Goal: Task Accomplishment & Management: Manage account settings

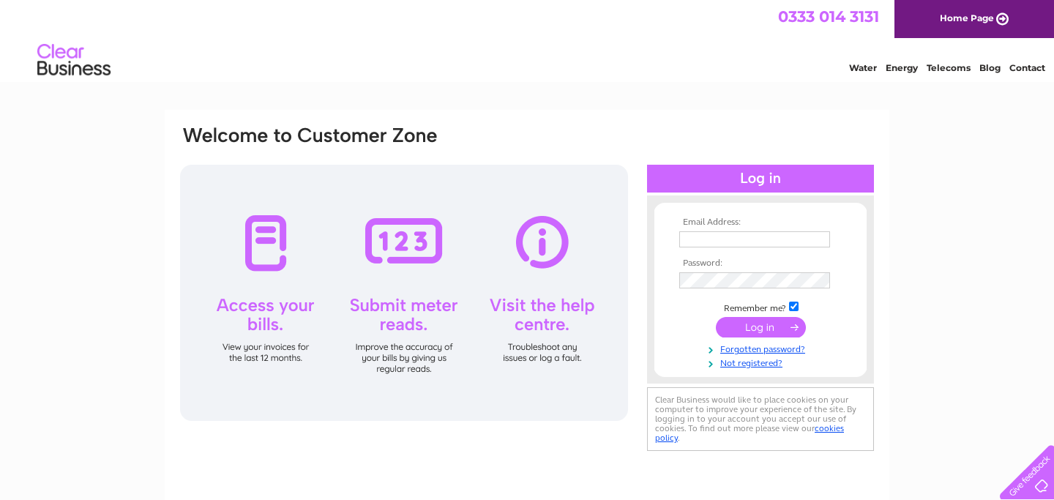
type input "touchwoodscotland@gmail.com"
click at [746, 329] on input "submit" at bounding box center [761, 327] width 90 height 20
click at [620, 290] on div at bounding box center [404, 293] width 448 height 256
click at [620, 289] on div at bounding box center [404, 293] width 448 height 256
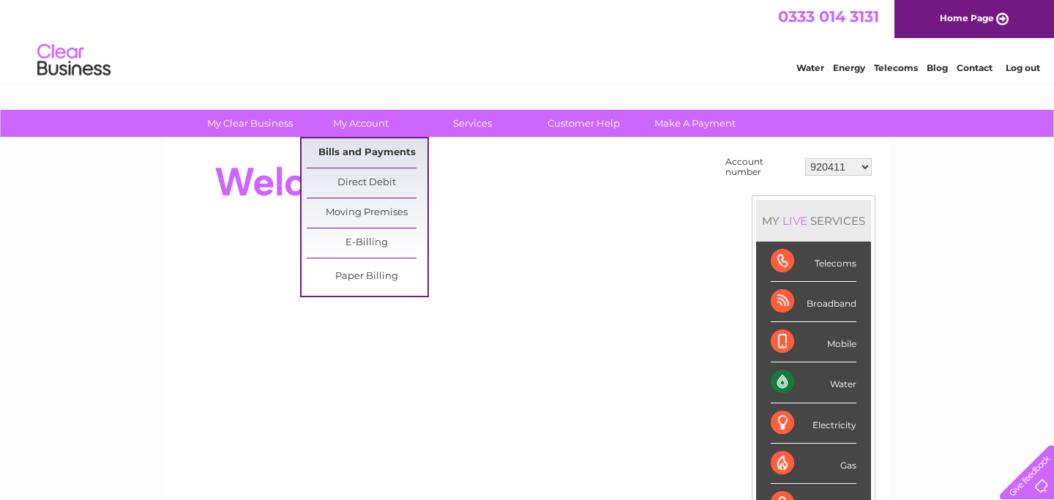
click at [354, 151] on link "Bills and Payments" at bounding box center [367, 152] width 121 height 29
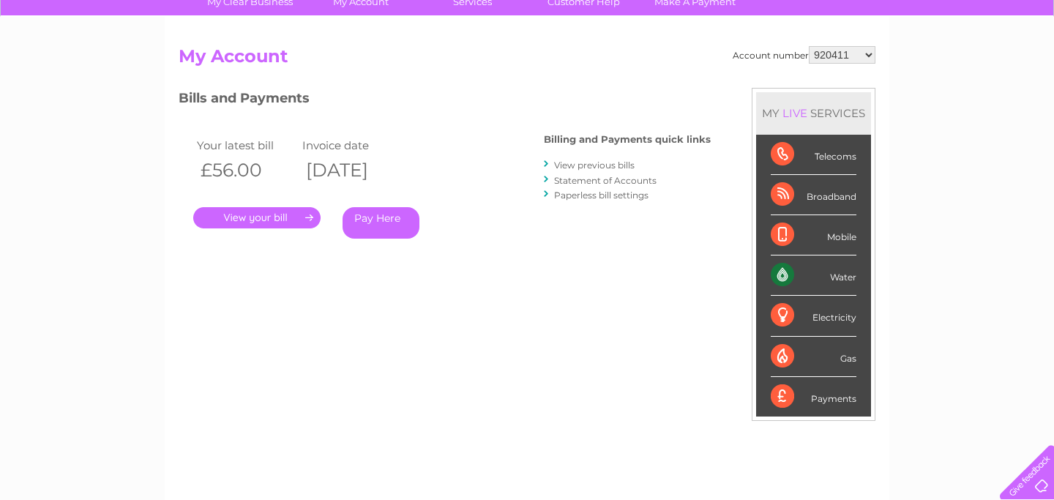
scroll to position [95, 0]
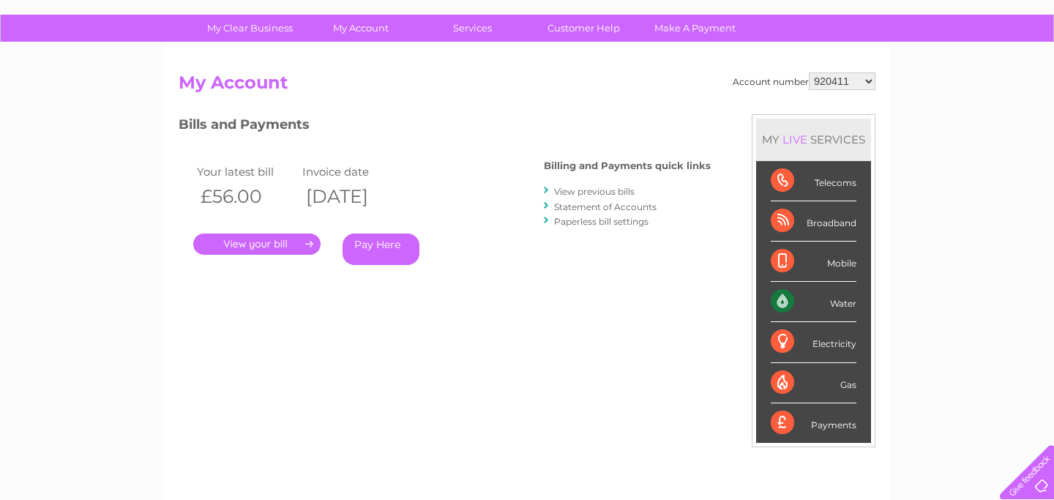
click at [250, 247] on link "." at bounding box center [256, 243] width 127 height 21
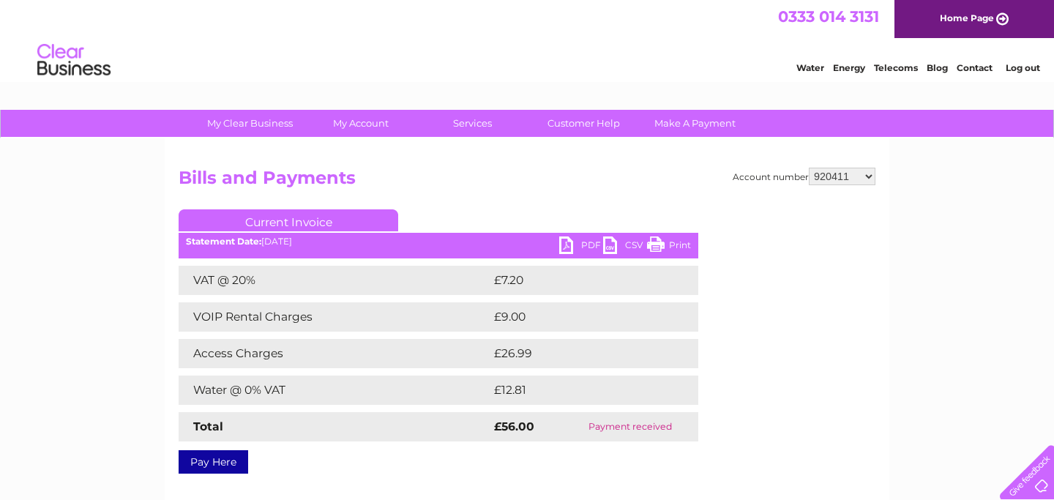
click at [566, 244] on link "PDF" at bounding box center [581, 246] width 44 height 21
click at [563, 239] on link "PDF" at bounding box center [581, 246] width 44 height 21
click at [578, 242] on link "PDF" at bounding box center [581, 246] width 44 height 21
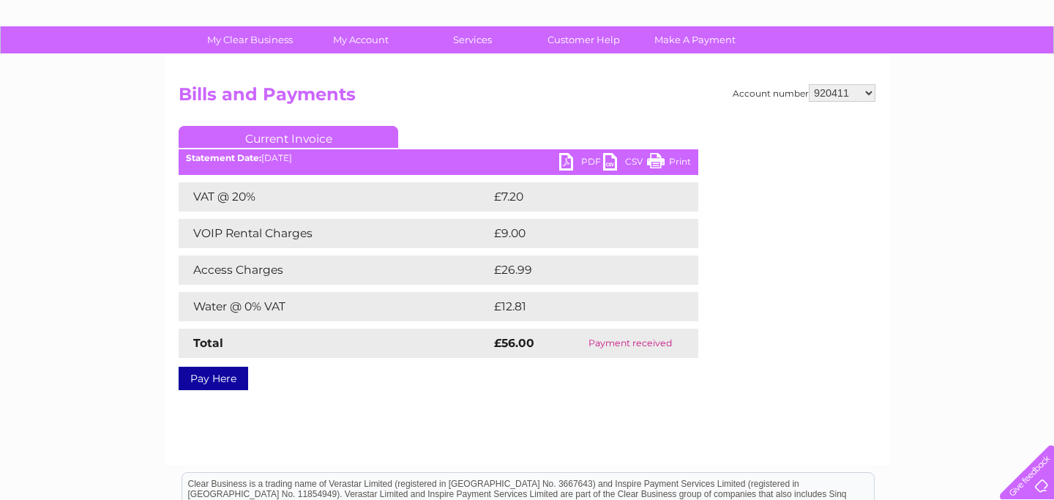
scroll to position [82, 0]
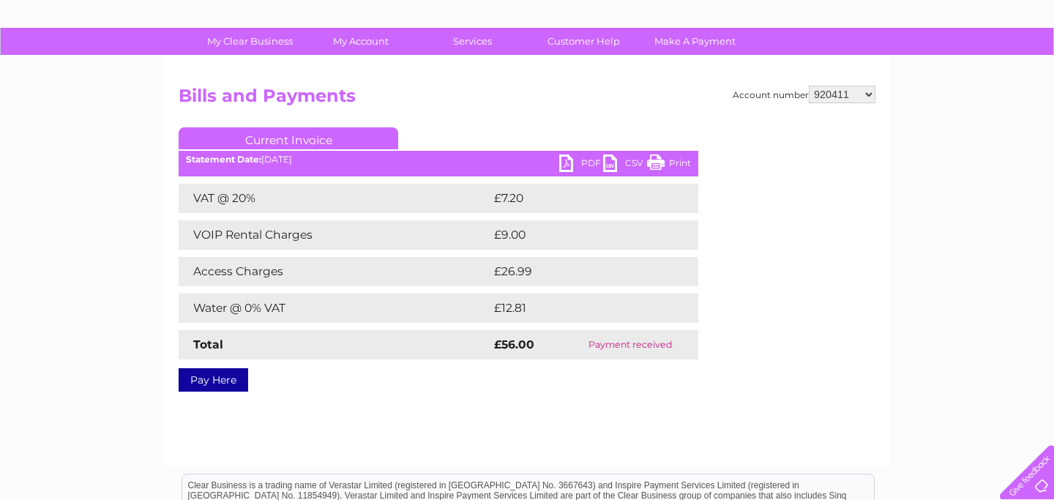
click at [614, 163] on link "CSV" at bounding box center [625, 164] width 44 height 21
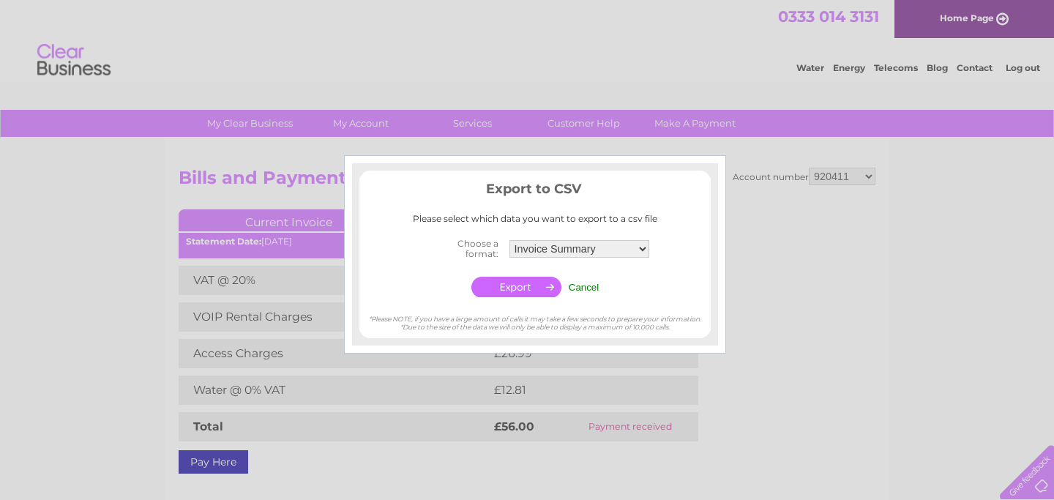
click at [582, 285] on input "Cancel" at bounding box center [584, 287] width 31 height 11
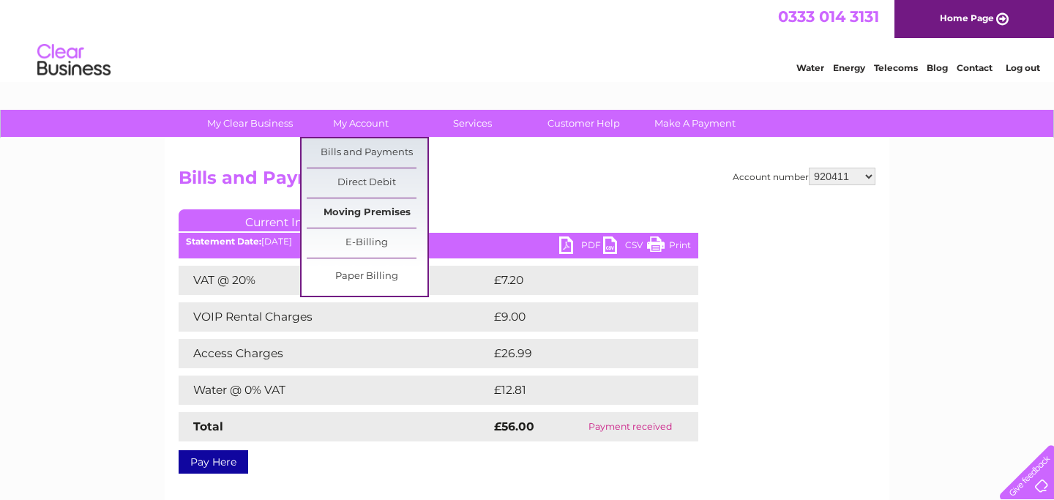
scroll to position [36, 0]
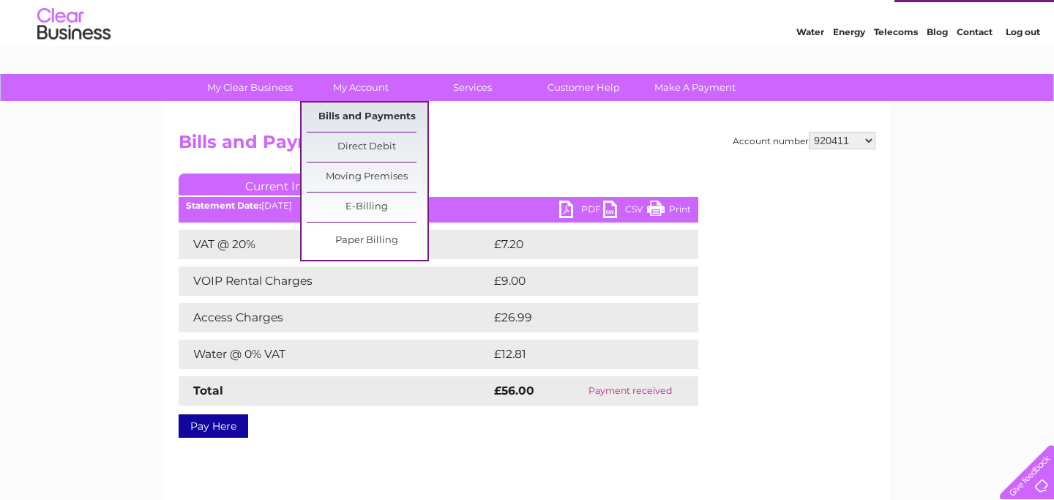
click at [365, 117] on link "Bills and Payments" at bounding box center [367, 116] width 121 height 29
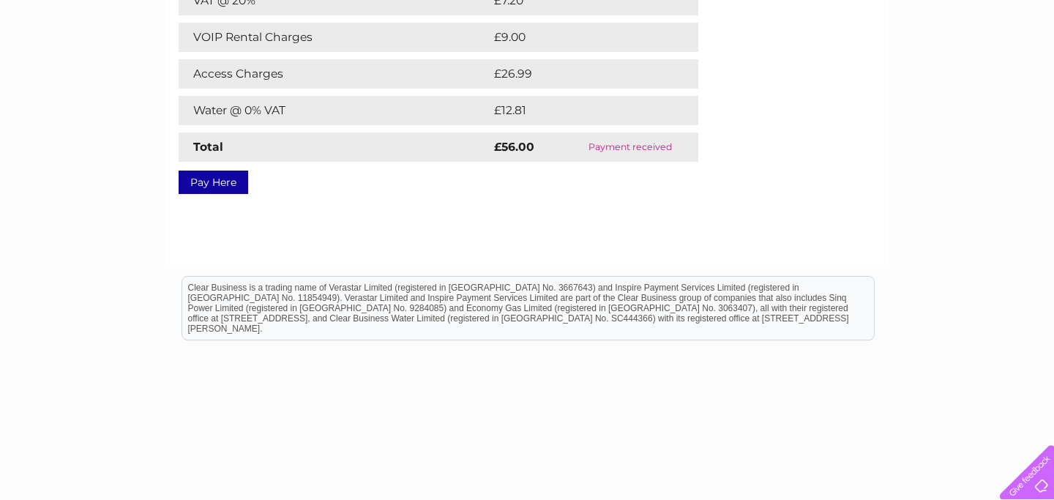
scroll to position [310, 0]
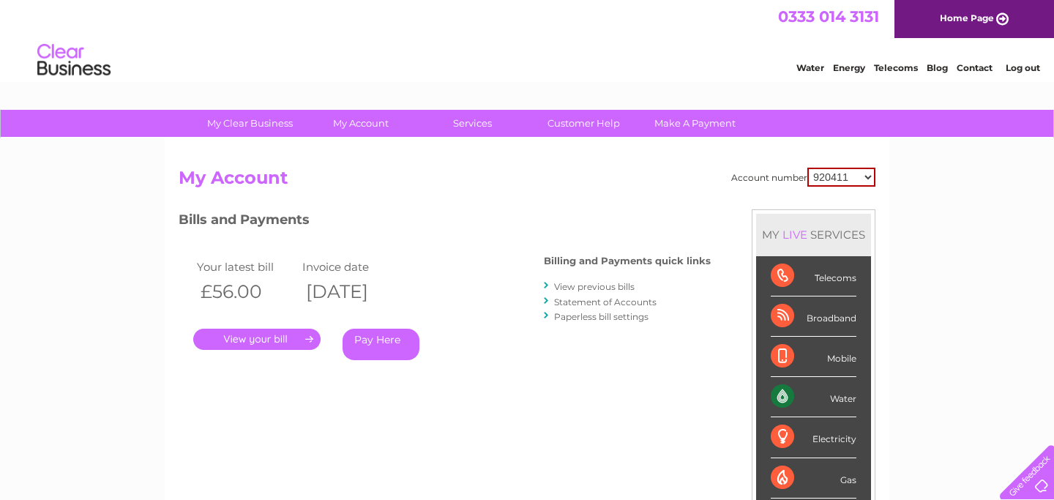
click at [264, 334] on link "." at bounding box center [256, 339] width 127 height 21
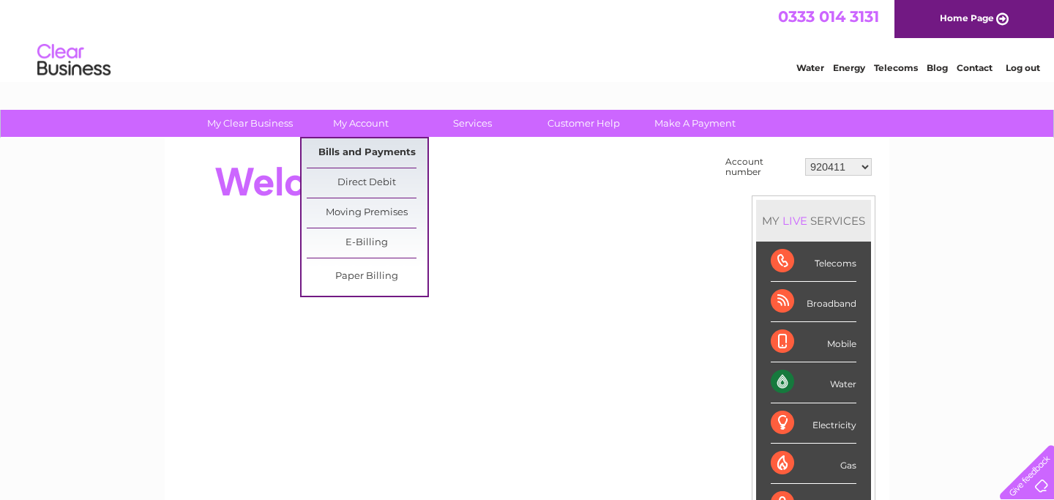
click at [350, 153] on link "Bills and Payments" at bounding box center [367, 152] width 121 height 29
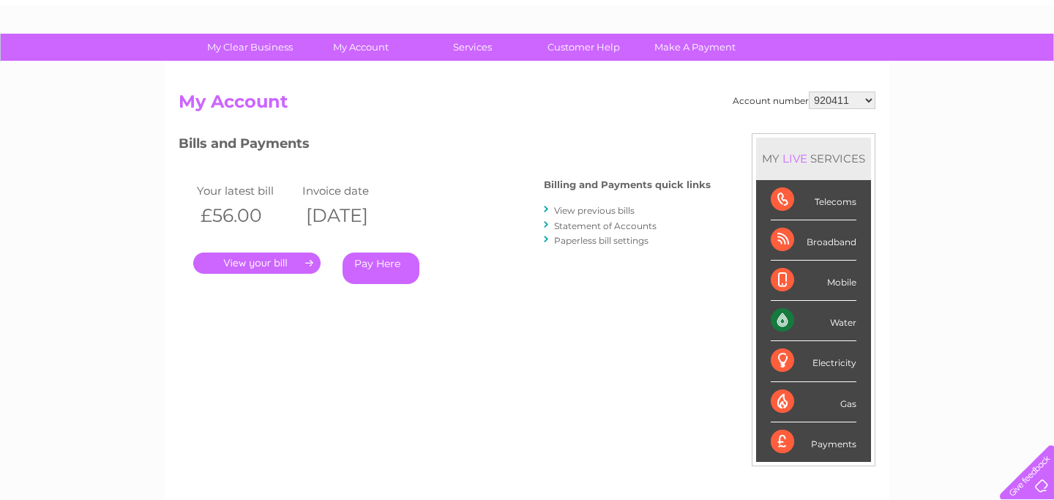
scroll to position [70, 0]
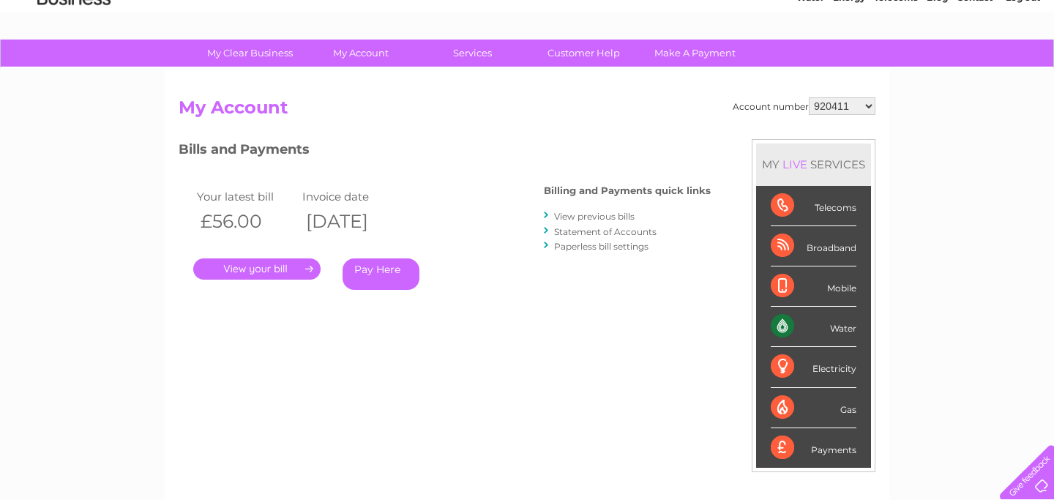
click at [868, 104] on select "920411 30285991" at bounding box center [842, 106] width 67 height 18
select select "30285991"
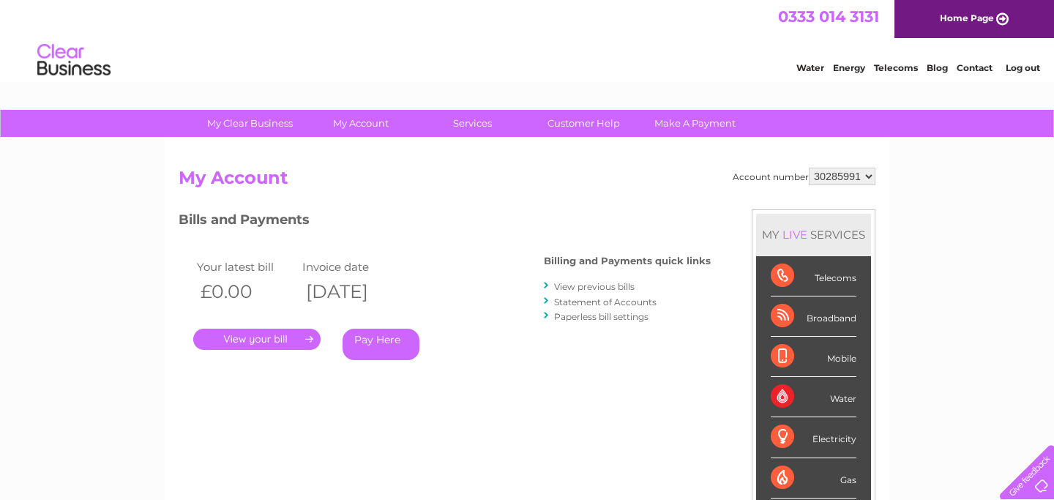
click at [293, 262] on td "Your latest bill" at bounding box center [245, 267] width 105 height 20
click at [866, 176] on select "920411 30285991" at bounding box center [842, 177] width 67 height 18
select select "920411"
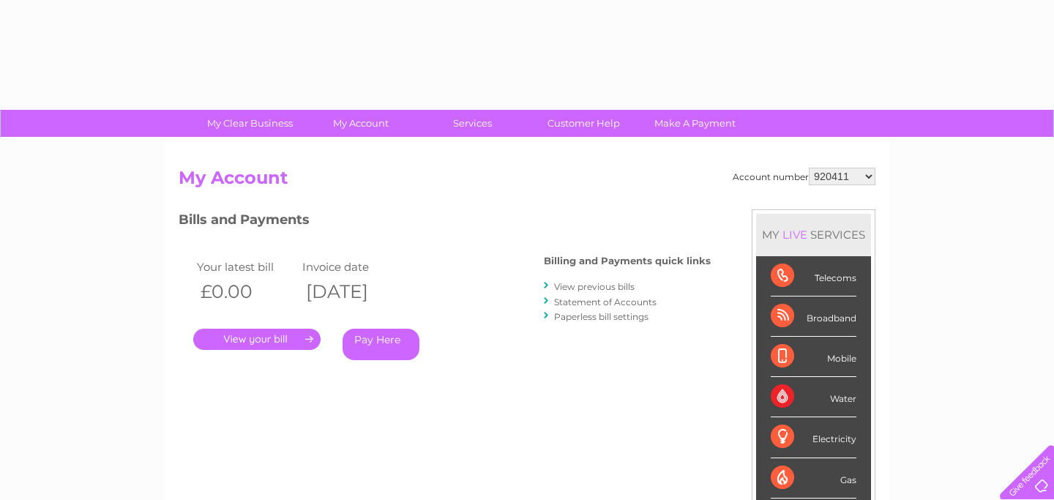
select select "920411"
select select "30285991"
